Goal: Task Accomplishment & Management: Manage account settings

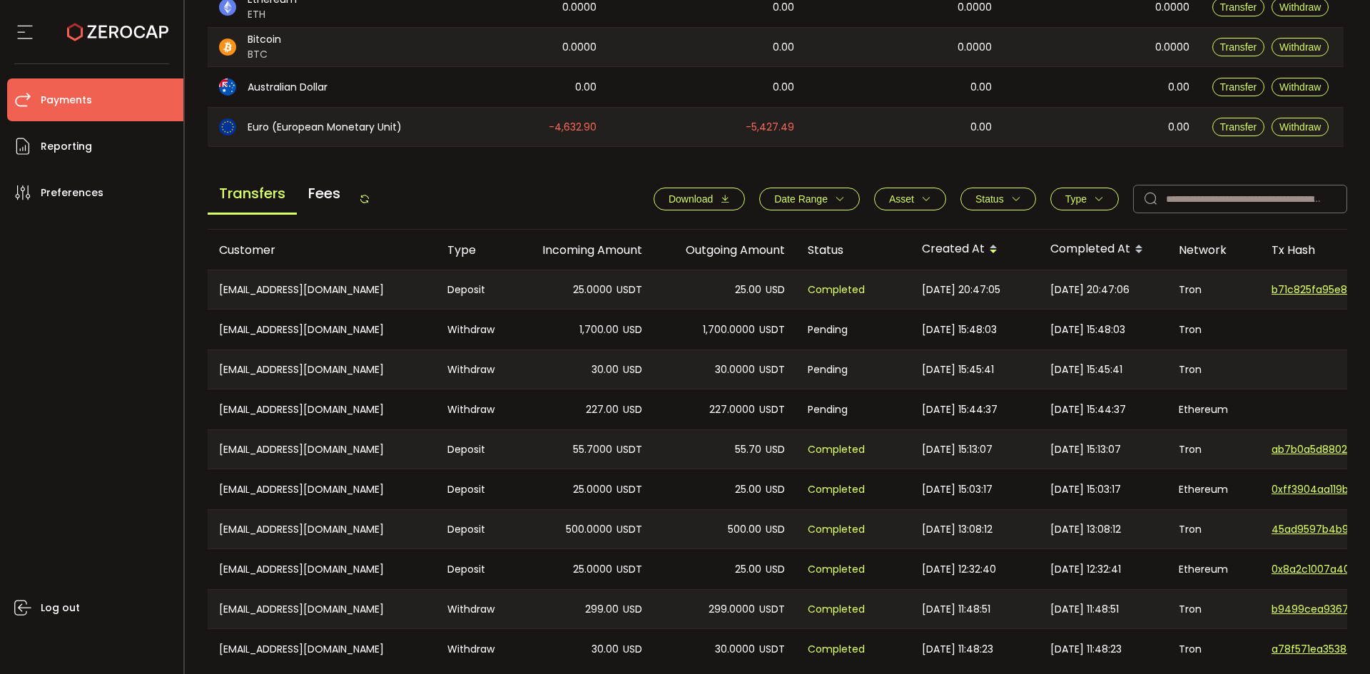
scroll to position [482, 0]
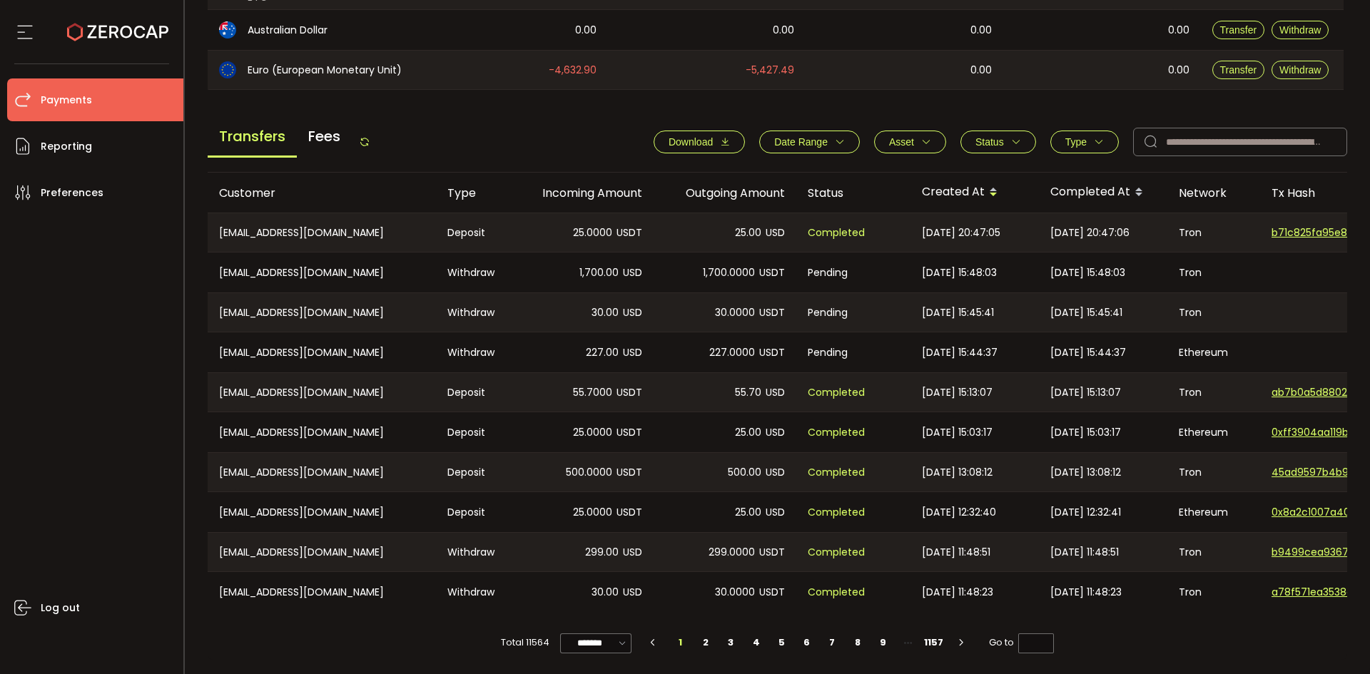
click at [1013, 139] on icon "button" at bounding box center [1016, 142] width 10 height 10
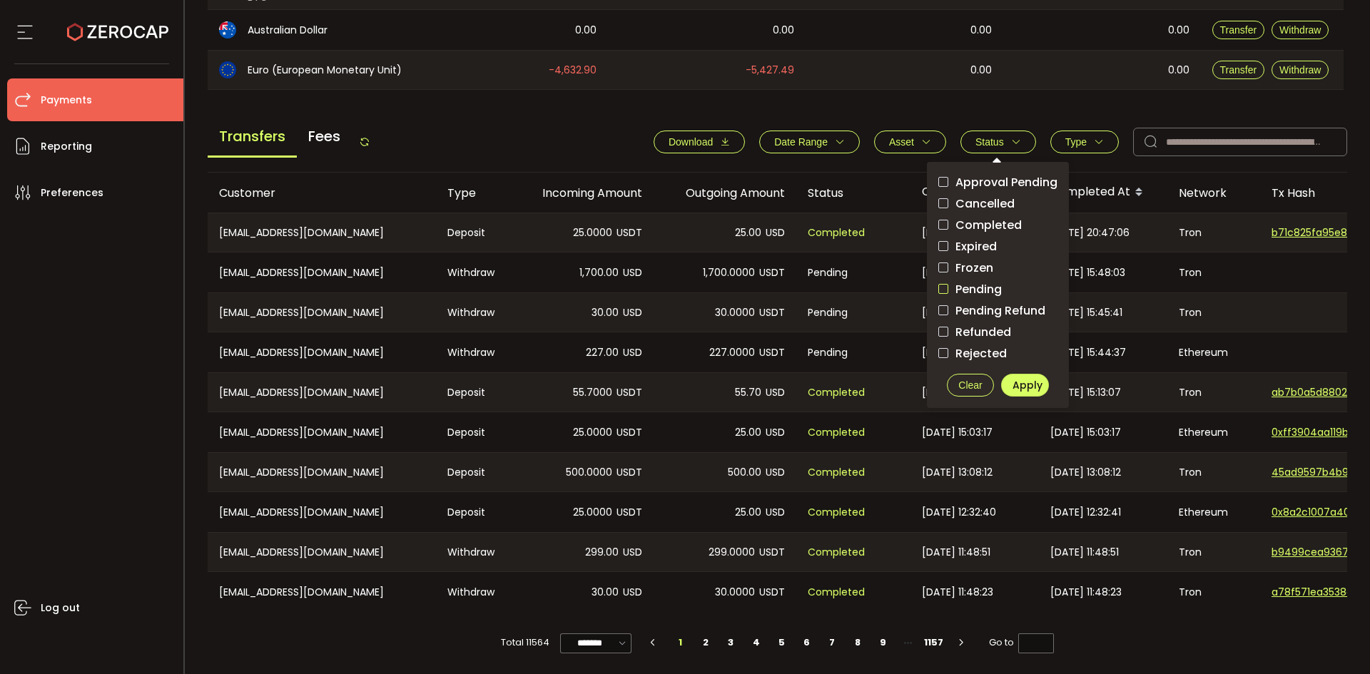
drag, startPoint x: 935, startPoint y: 281, endPoint x: 961, endPoint y: 298, distance: 31.1
click at [938, 284] on span "checkbox-group" at bounding box center [943, 289] width 10 height 10
click at [1020, 374] on button "Apply" at bounding box center [1025, 385] width 48 height 23
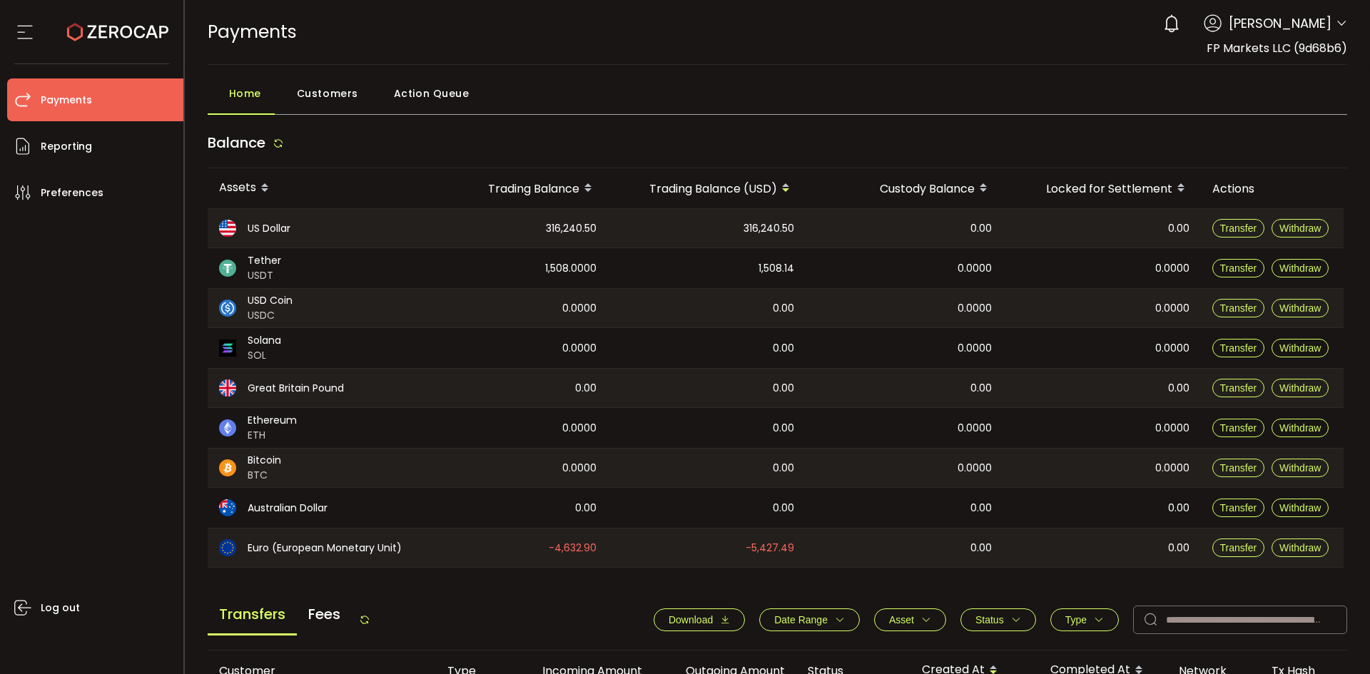
scroll to position [392, 0]
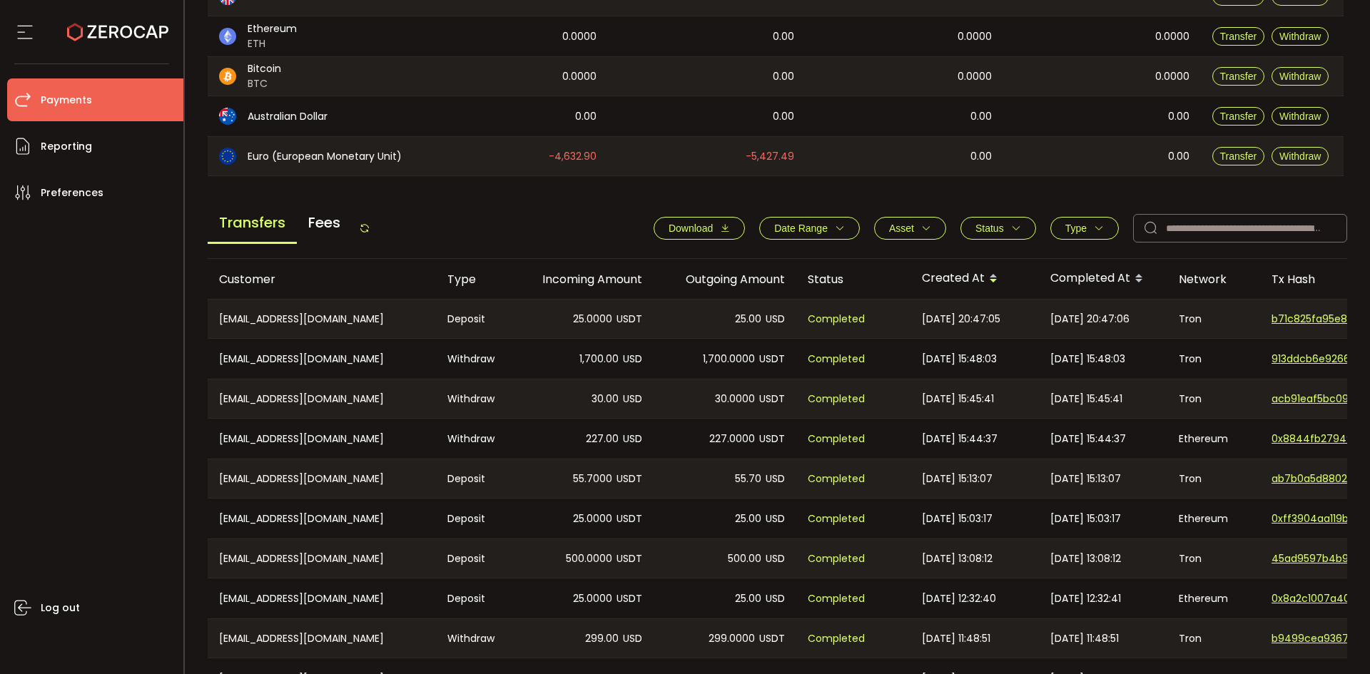
click at [993, 228] on span "Status" at bounding box center [989, 228] width 29 height 11
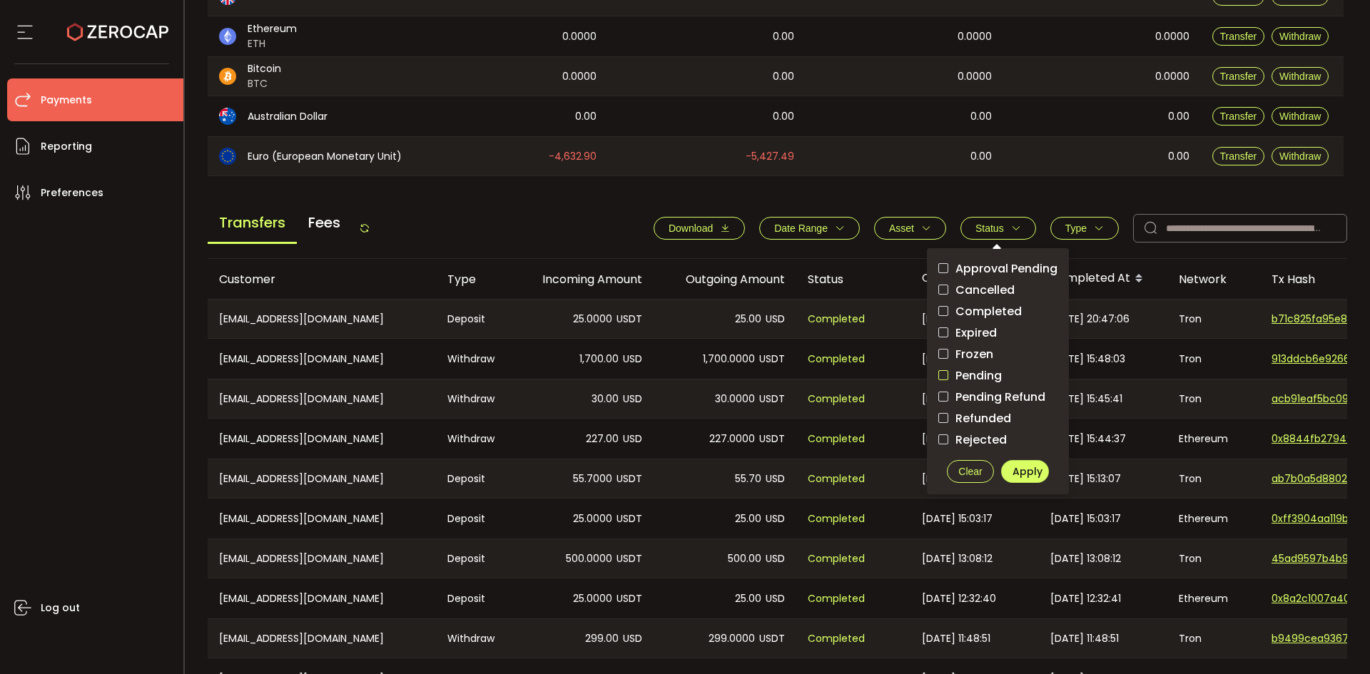
click at [942, 373] on span "checkbox-group" at bounding box center [943, 375] width 10 height 10
click at [1015, 475] on span "Apply" at bounding box center [1028, 472] width 30 height 14
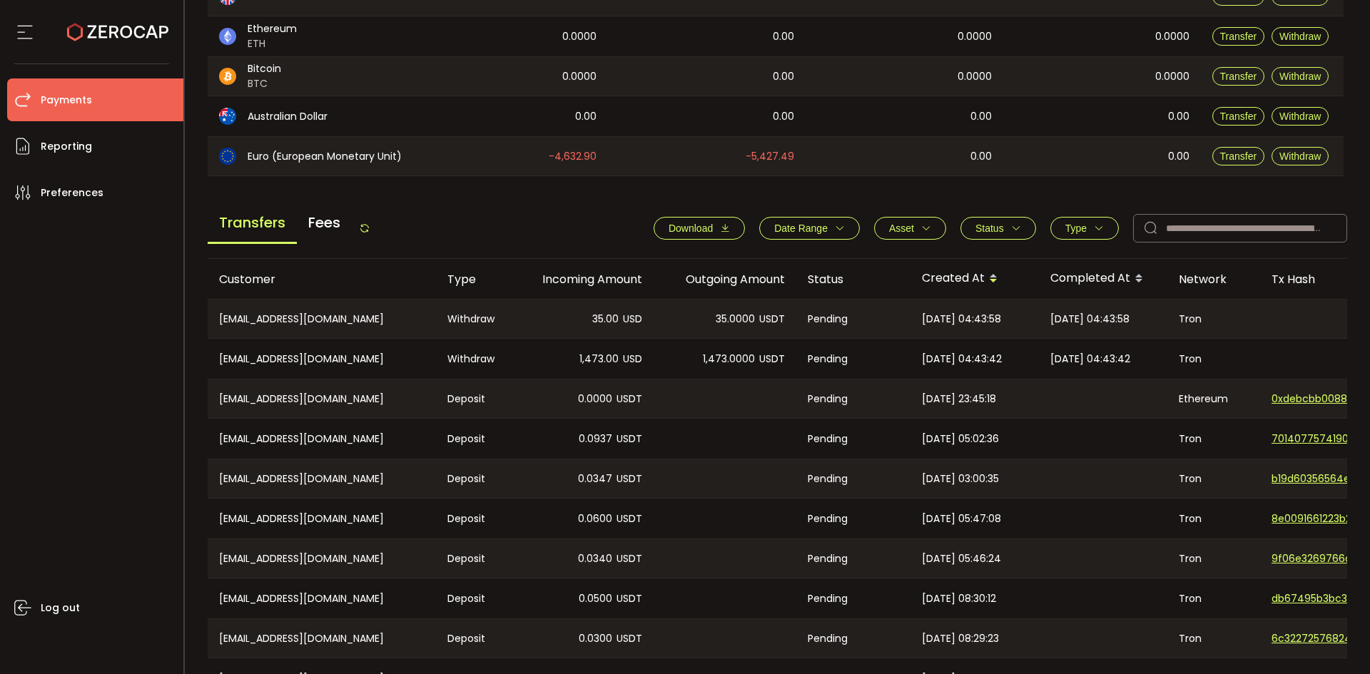
click at [363, 231] on icon at bounding box center [364, 228] width 11 height 11
